Goal: Task Accomplishment & Management: Manage account settings

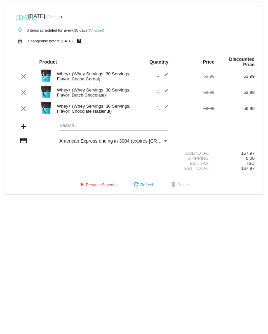
click at [24, 122] on mat-icon "add" at bounding box center [23, 126] width 8 height 8
click at [23, 122] on mat-icon "add" at bounding box center [23, 126] width 8 height 8
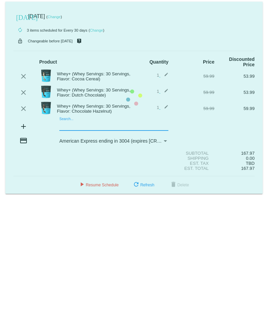
click at [65, 120] on mat-card "[DATE] [DATE] ( Change ) autorenew 3 items scheduled for Every 30 days ( Change…" at bounding box center [134, 98] width 258 height 192
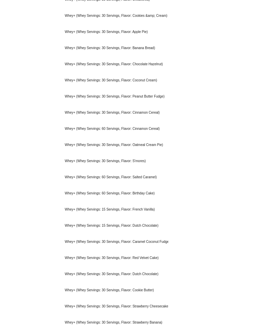
scroll to position [371, 0]
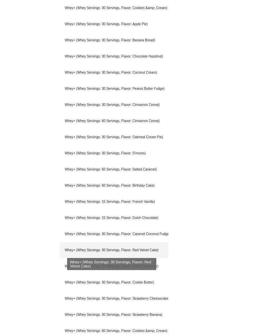
type input "whey+"
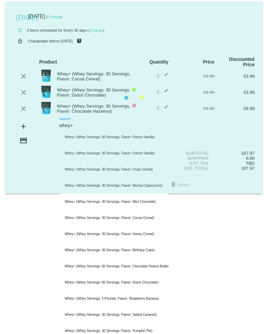
click at [83, 119] on mat-card "[DATE] [DATE] ( Change ) autorenew 3 items scheduled for Every 30 days ( Change…" at bounding box center [134, 98] width 258 height 192
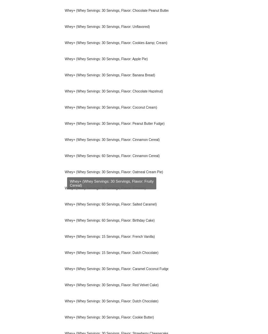
scroll to position [369, 0]
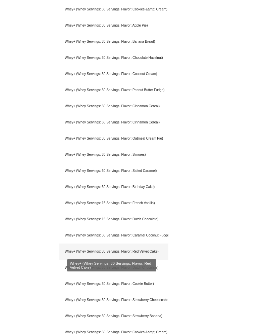
click at [80, 246] on div "Whey+ (Whey Servings: 30 Servings, Flavor: Red Velvet Cake)" at bounding box center [113, 251] width 109 height 16
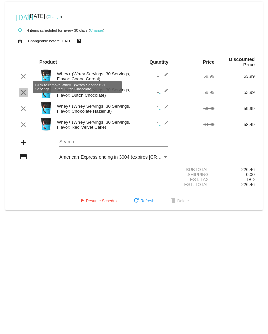
click at [26, 88] on mat-icon "clear" at bounding box center [23, 92] width 8 height 8
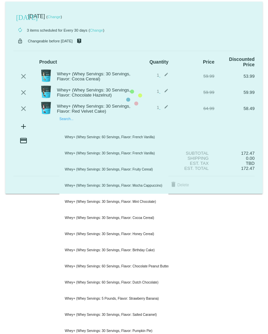
click at [66, 121] on mat-card "[DATE] [DATE] ( Change ) autorenew 3 items scheduled for Every 30 days ( Change…" at bounding box center [134, 98] width 258 height 192
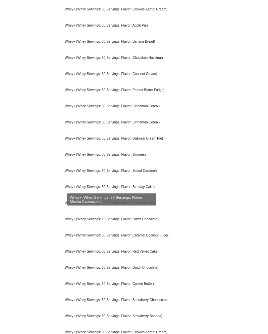
scroll to position [371, 0]
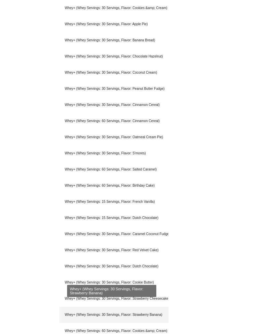
type input "whey+"
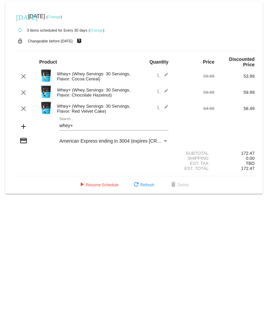
scroll to position [0, 0]
click at [74, 119] on mat-card "[DATE] [DATE] ( Change ) autorenew 3 items scheduled for Every 30 days ( Change…" at bounding box center [134, 98] width 258 height 192
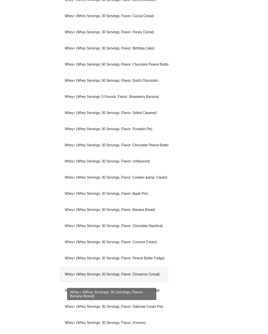
scroll to position [371, 0]
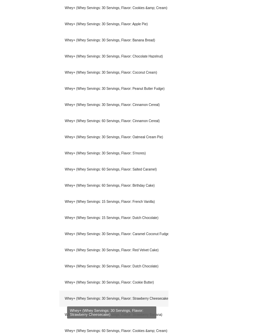
click at [158, 293] on div "Whey+ (Whey Servings: 30 Servings, Flavor: Strawberry Cheesecake)" at bounding box center [113, 298] width 109 height 16
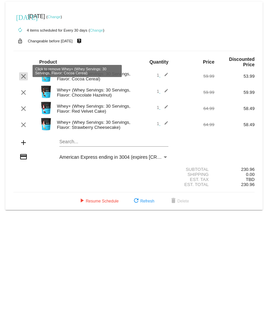
click at [21, 72] on mat-icon "clear" at bounding box center [23, 76] width 8 height 8
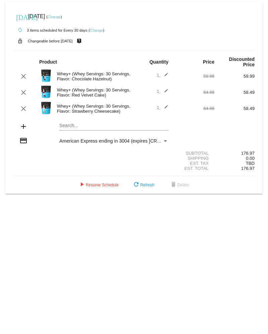
click at [98, 30] on link "Change" at bounding box center [96, 30] width 13 height 4
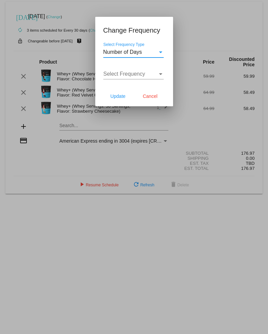
click at [160, 51] on div "Select Frequency Type" at bounding box center [160, 52] width 3 height 2
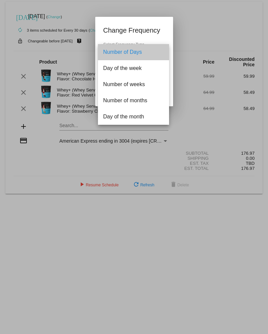
click at [160, 51] on span "Number of Days" at bounding box center [133, 52] width 60 height 16
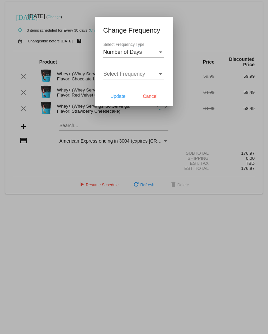
click at [187, 29] on div at bounding box center [134, 167] width 268 height 334
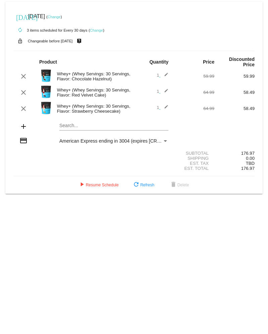
click at [99, 30] on link "Change" at bounding box center [96, 30] width 13 height 4
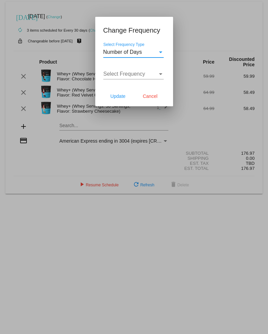
click at [160, 51] on div "Select Frequency Type" at bounding box center [160, 52] width 3 height 2
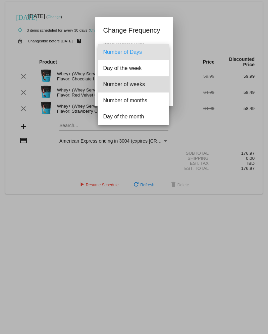
click at [129, 84] on span "Number of weeks" at bounding box center [133, 84] width 60 height 16
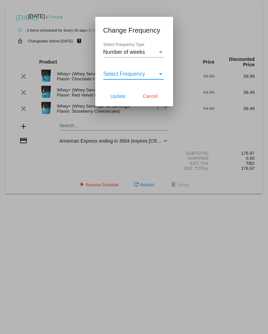
click at [121, 76] on span "Select Frequency" at bounding box center [124, 74] width 42 height 6
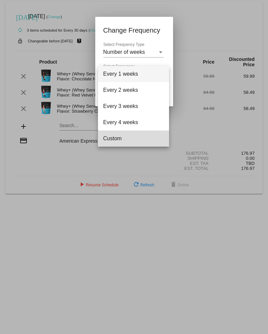
click at [121, 139] on span "Custom" at bounding box center [133, 138] width 60 height 16
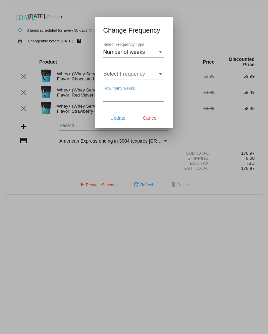
click at [132, 98] on input "How many weeks" at bounding box center [133, 96] width 60 height 6
type input "6"
click at [118, 119] on span "Update" at bounding box center [118, 117] width 15 height 5
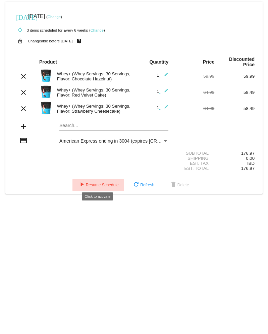
click at [95, 182] on span "play_arrow Resume Schedule" at bounding box center [98, 184] width 41 height 5
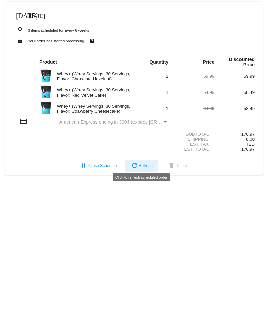
click at [143, 163] on span "refresh Refresh" at bounding box center [142, 165] width 22 height 5
